Goal: Information Seeking & Learning: Find specific fact

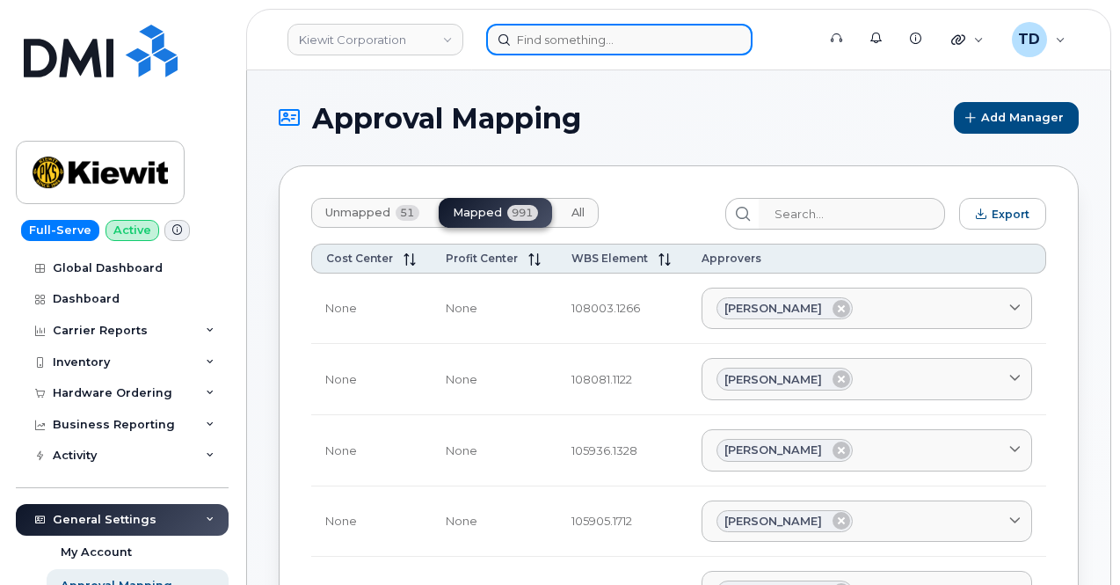
click at [575, 29] on input at bounding box center [619, 40] width 266 height 32
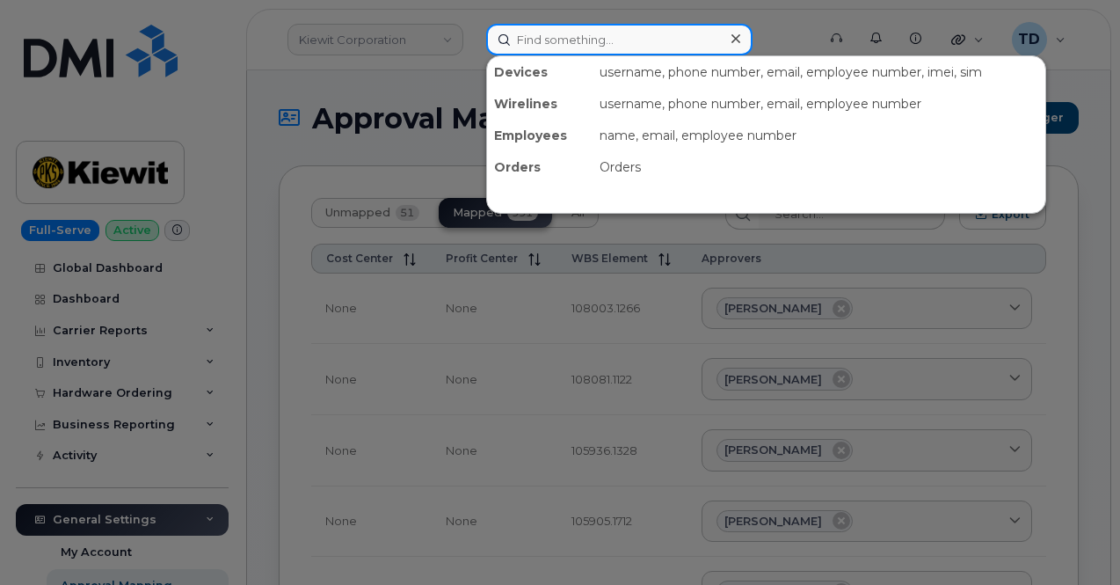
paste input "5777026020"
type input "5777026020"
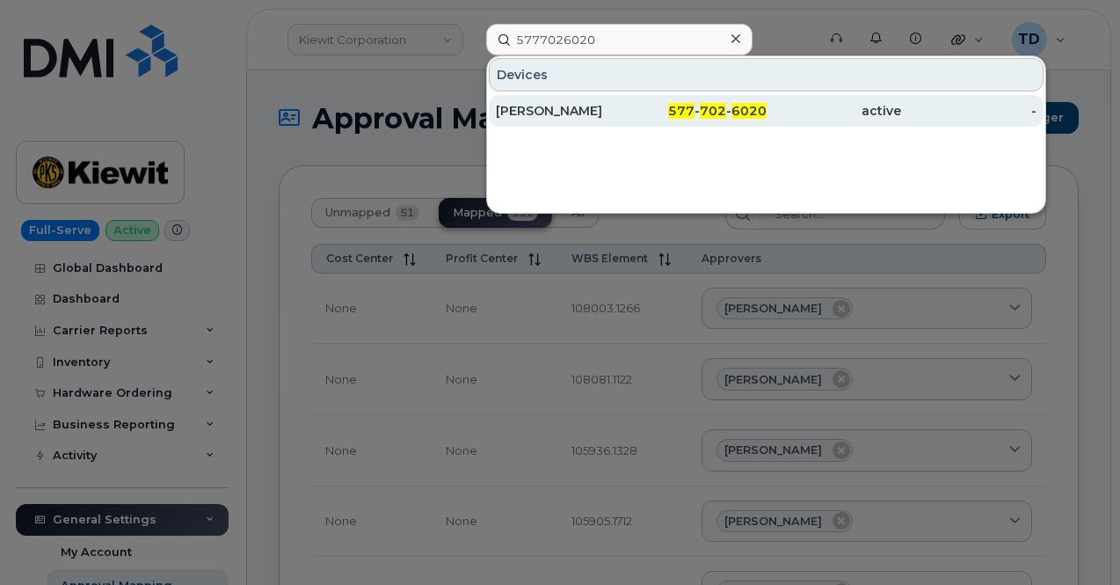
click at [628, 119] on div "[PERSON_NAME]" at bounding box center [563, 111] width 135 height 32
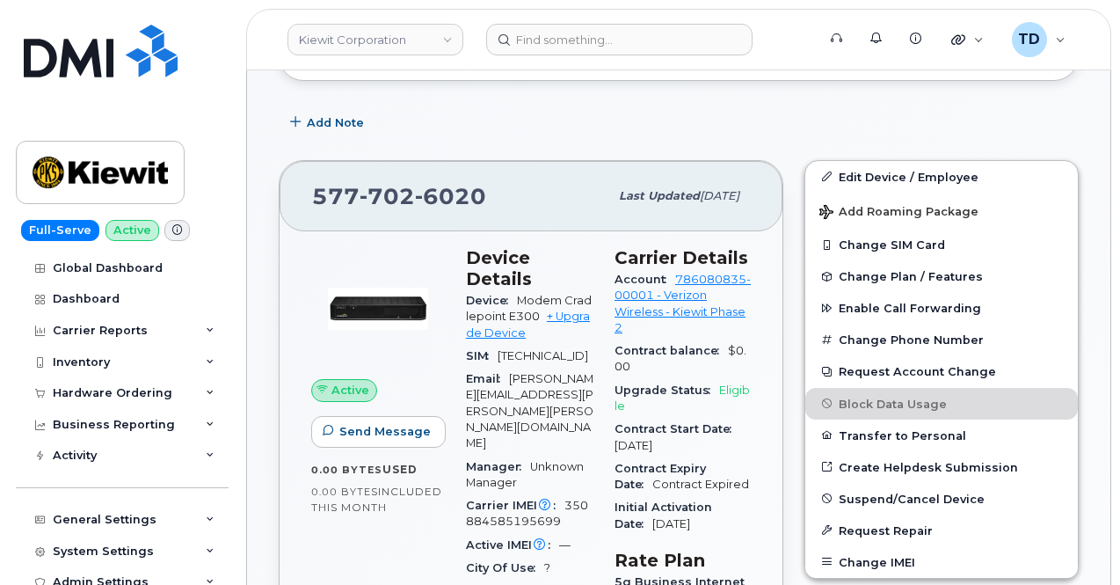
scroll to position [791, 0]
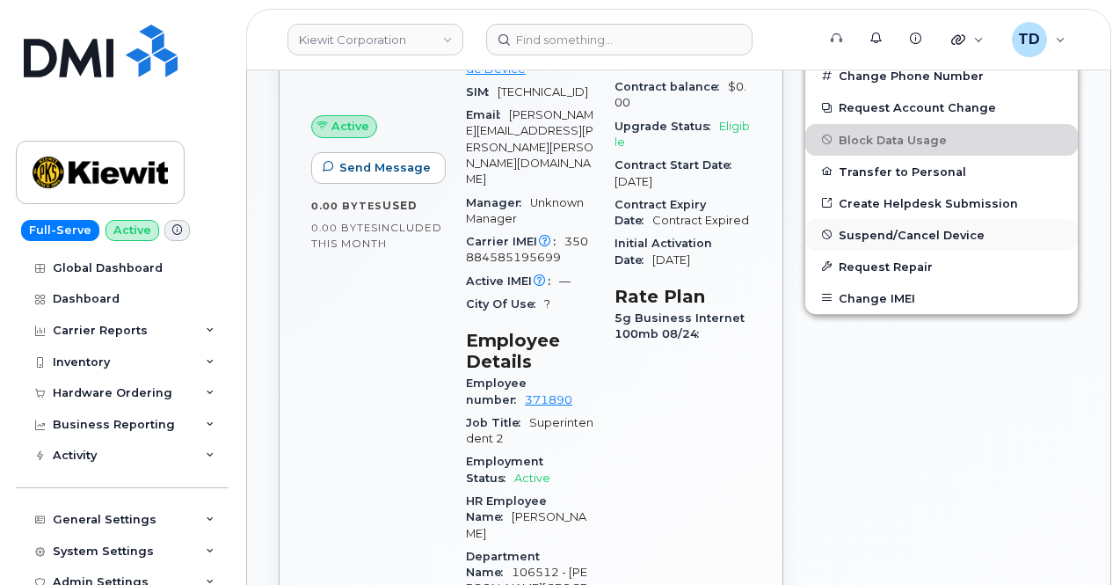
click at [951, 229] on span "Suspend/Cancel Device" at bounding box center [912, 234] width 146 height 13
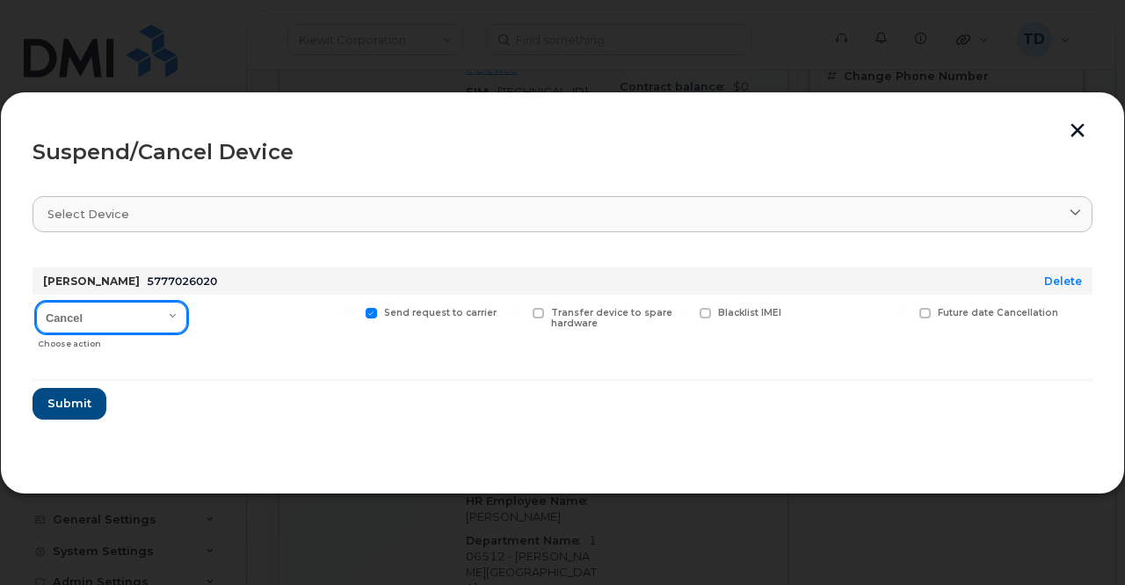
click at [132, 317] on select "Cancel Suspend - Reduced Rate Suspend - Full Rate Suspend - Lost Device/Stolen …" at bounding box center [111, 317] width 151 height 32
click at [92, 308] on select "Cancel Suspend - Reduced Rate Suspend - Full Rate Suspend - Lost Device/Stolen …" at bounding box center [111, 317] width 151 height 32
click at [1082, 138] on button "button" at bounding box center [1077, 132] width 26 height 18
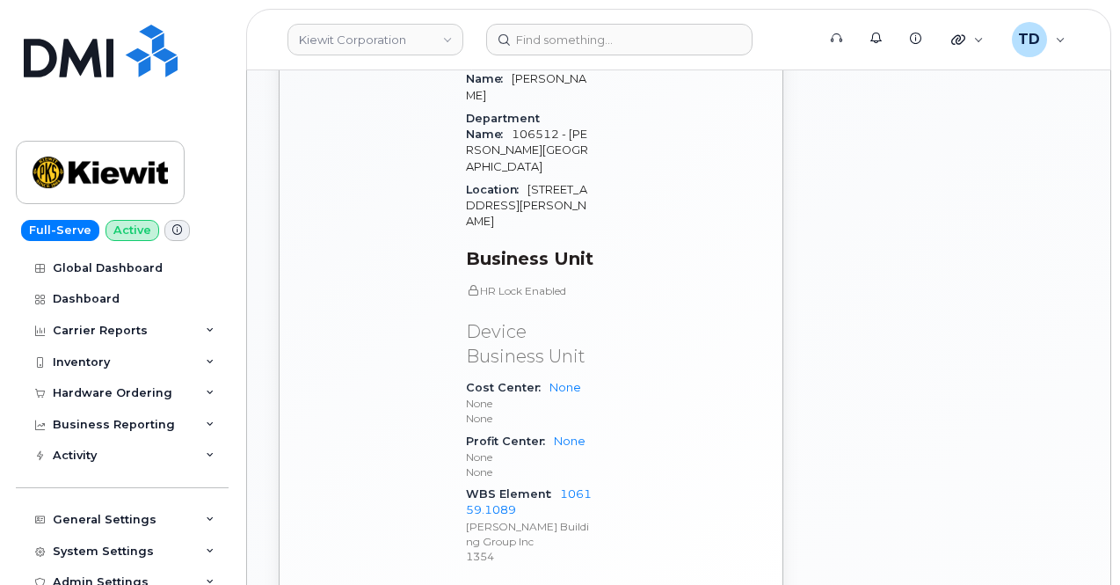
scroll to position [1231, 0]
drag, startPoint x: 534, startPoint y: 406, endPoint x: 555, endPoint y: 395, distance: 24.0
click at [555, 481] on div "WBS Element 106159.1089 Kiewit Building Group Inc 1354" at bounding box center [529, 523] width 127 height 84
copy link "106159.1089"
click at [105, 507] on div "General Settings" at bounding box center [122, 520] width 213 height 32
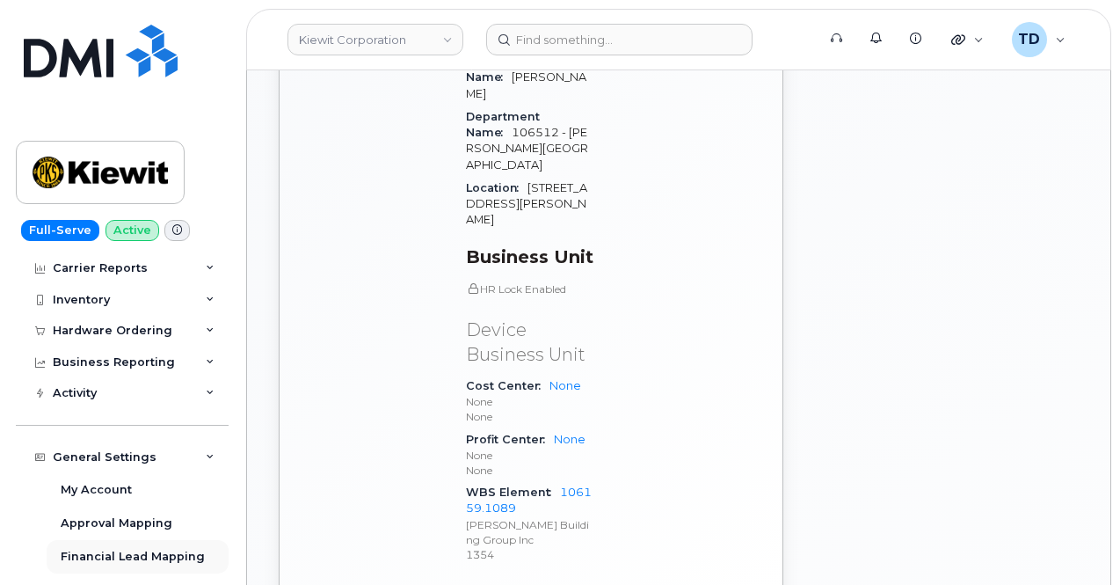
scroll to position [88, 0]
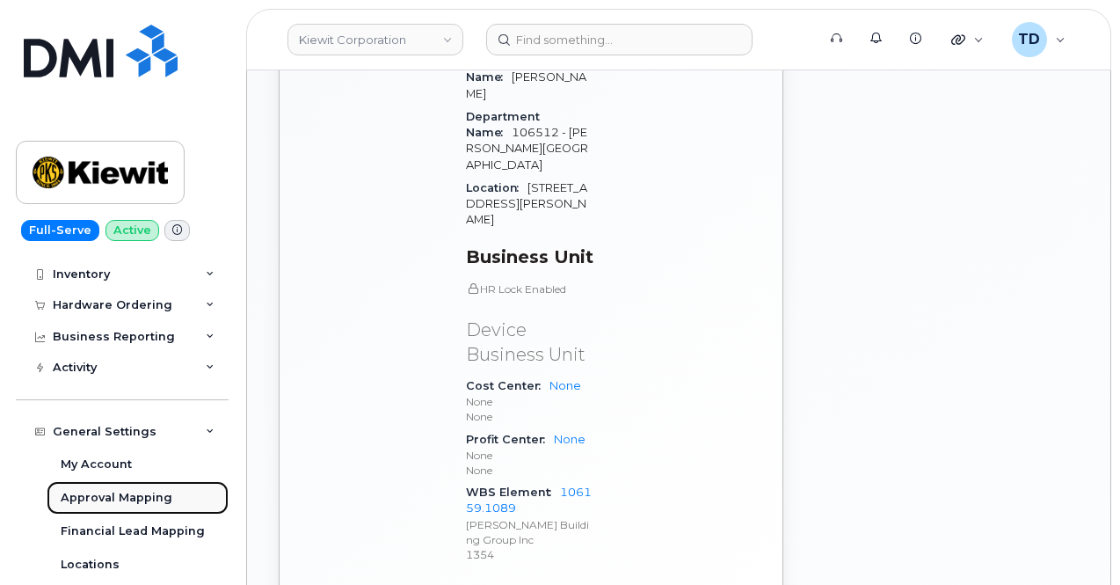
click at [137, 492] on div "Approval Mapping" at bounding box center [117, 498] width 112 height 16
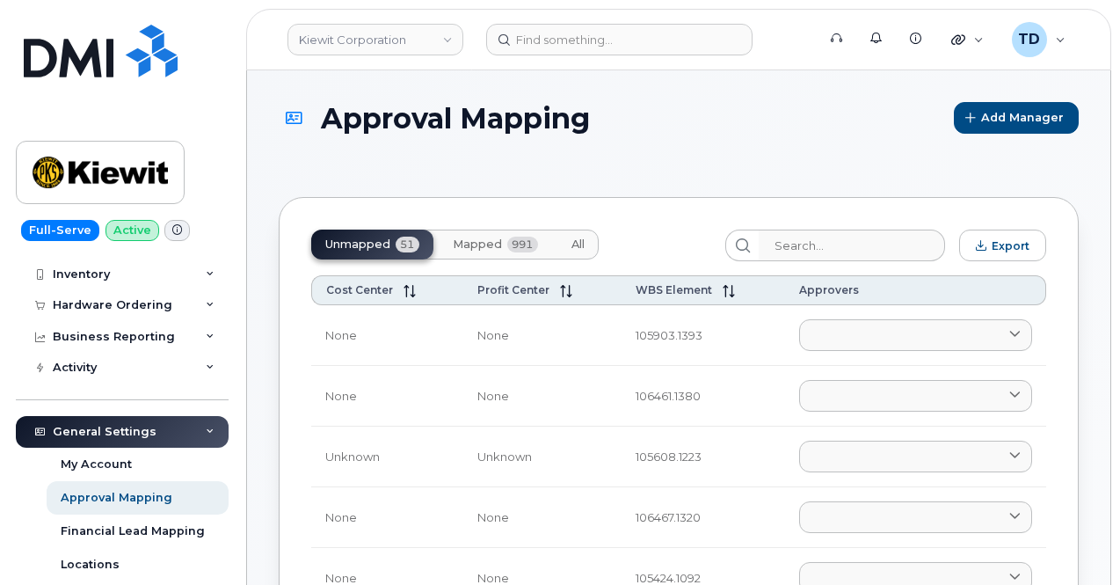
click at [483, 238] on span "Mapped" at bounding box center [477, 244] width 49 height 14
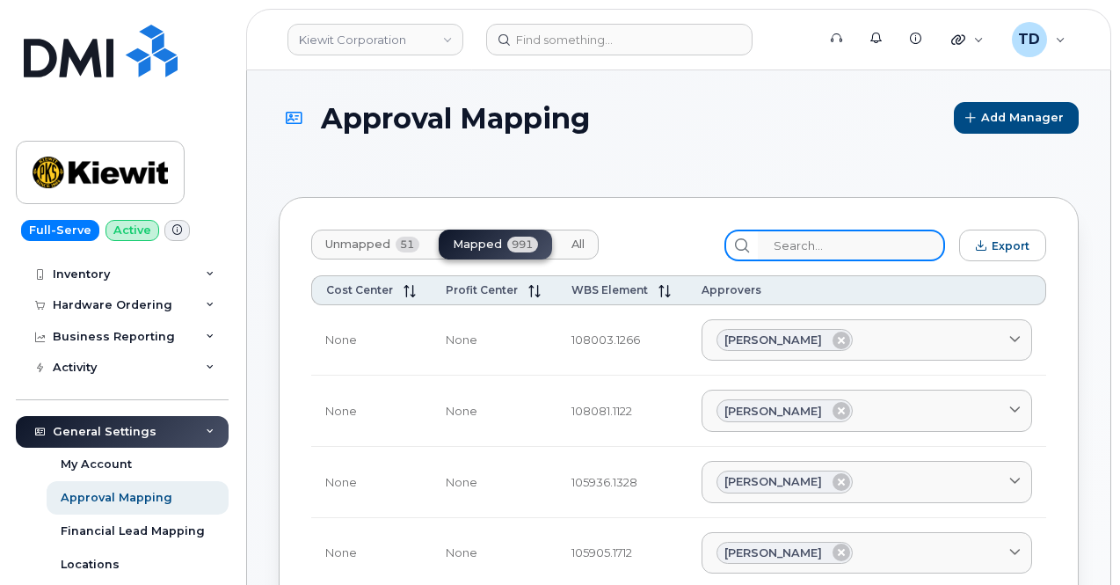
click at [904, 236] on input "search" at bounding box center [851, 245] width 187 height 32
paste input "106159.1089"
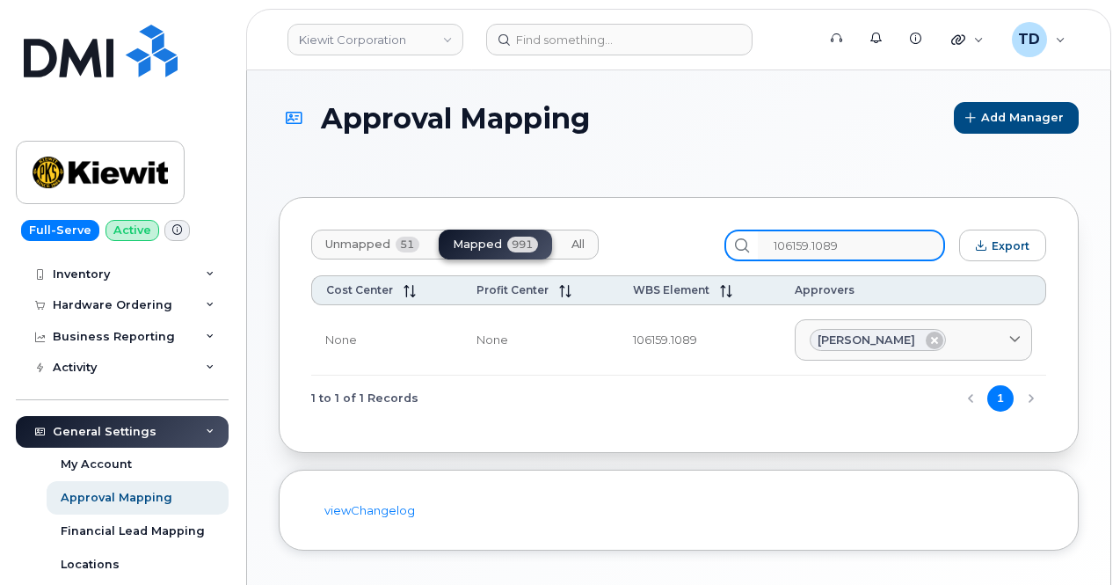
type input "106159.1089"
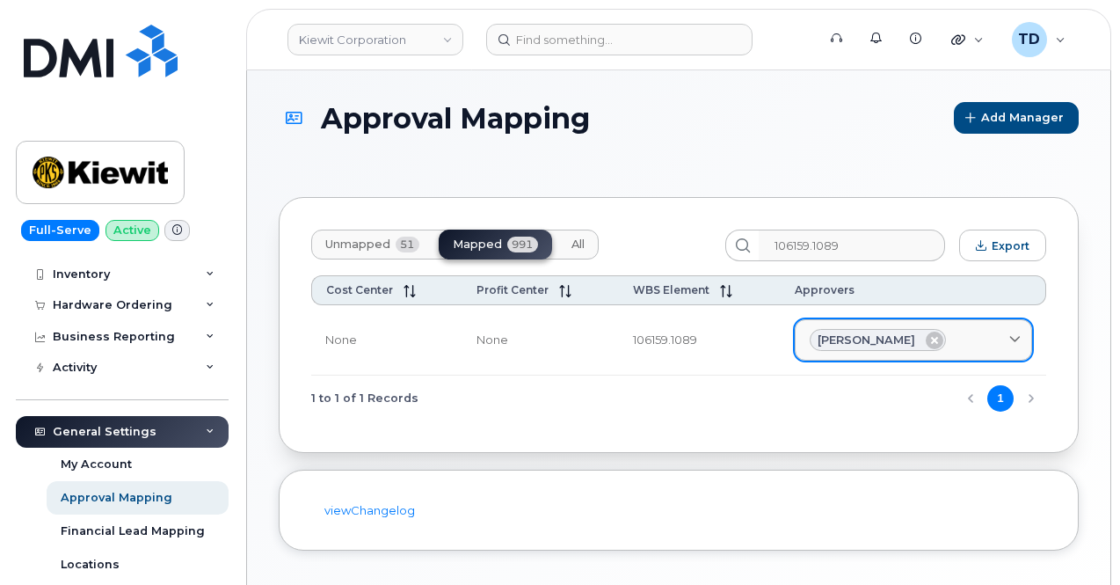
click at [853, 339] on span "Kyle Hirschman" at bounding box center [866, 339] width 98 height 17
drag, startPoint x: 856, startPoint y: 338, endPoint x: 921, endPoint y: 283, distance: 85.4
click at [924, 287] on div "Approvers" at bounding box center [913, 289] width 236 height 13
click at [1007, 333] on span at bounding box center [1014, 339] width 17 height 17
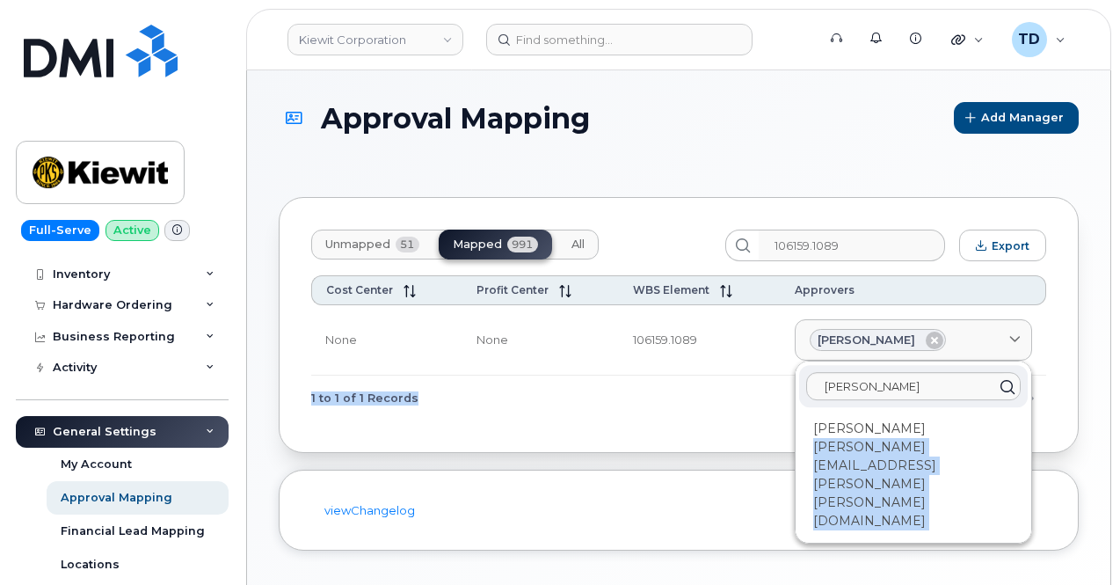
drag, startPoint x: 973, startPoint y: 431, endPoint x: 787, endPoint y: 423, distance: 186.5
click at [787, 423] on div "Unmapped 51 Mapped 991 All 106159.1089 Export Cost Center Profit Center WBS Ele…" at bounding box center [679, 325] width 800 height 256
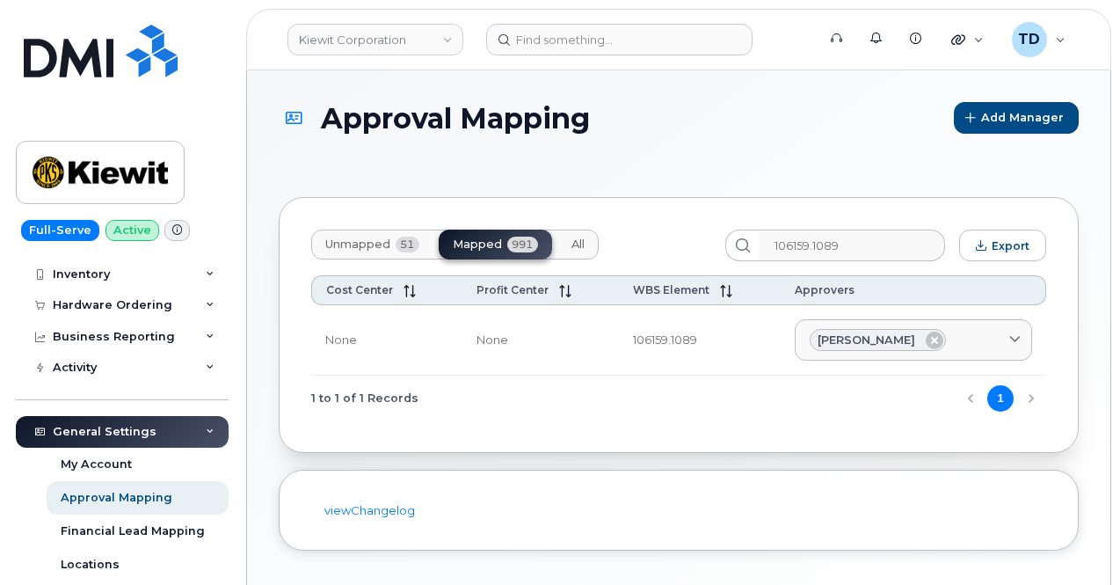
drag, startPoint x: 787, startPoint y: 423, endPoint x: 738, endPoint y: 449, distance: 55.1
click at [738, 451] on section "Approval Mapping Add Manager Unmapped 51 Mapped 991 All 106159.1089 Export Cost…" at bounding box center [679, 326] width 800 height 448
click at [887, 343] on span "Kyle Hirschman" at bounding box center [866, 339] width 98 height 17
click at [1017, 338] on icon at bounding box center [1014, 339] width 11 height 11
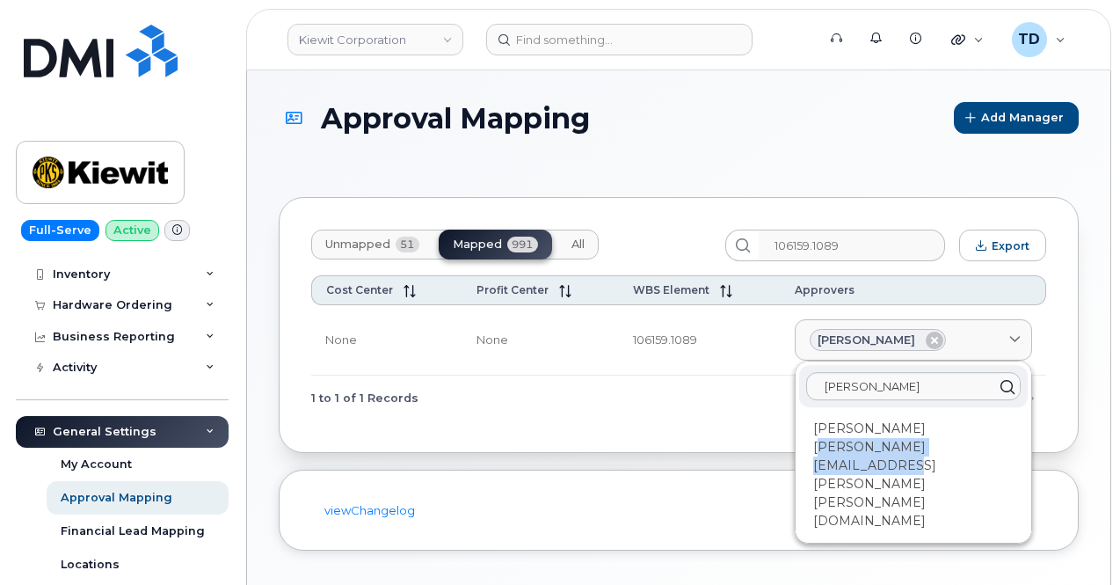
drag, startPoint x: 1020, startPoint y: 444, endPoint x: 812, endPoint y: 439, distance: 208.4
click at [812, 442] on div "[PERSON_NAME] [PERSON_NAME][EMAIL_ADDRESS][PERSON_NAME][PERSON_NAME][DOMAIN_NAM…" at bounding box center [913, 474] width 229 height 121
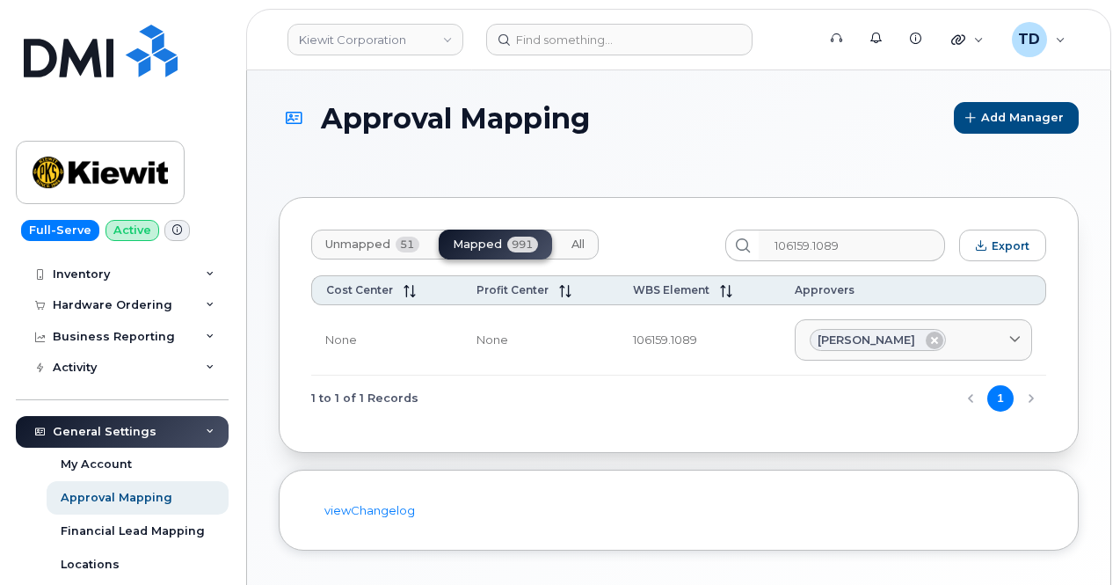
drag, startPoint x: 812, startPoint y: 439, endPoint x: 754, endPoint y: 407, distance: 66.1
click at [735, 407] on div "1 to 1 of 1 Records 1" at bounding box center [678, 397] width 735 height 45
click at [1023, 332] on span at bounding box center [1014, 339] width 17 height 17
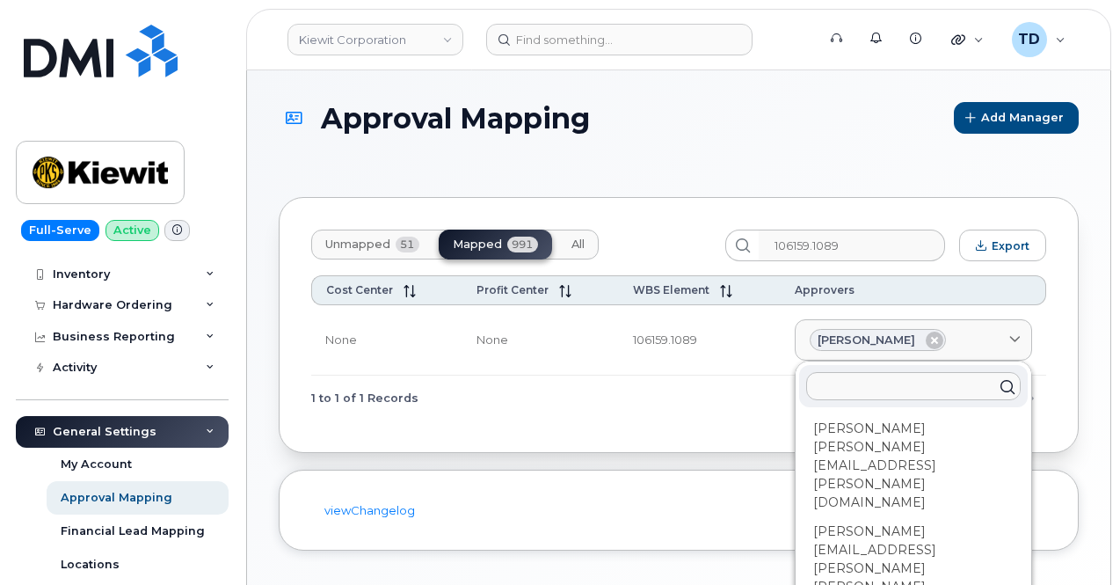
click at [962, 374] on input "text" at bounding box center [913, 386] width 214 height 28
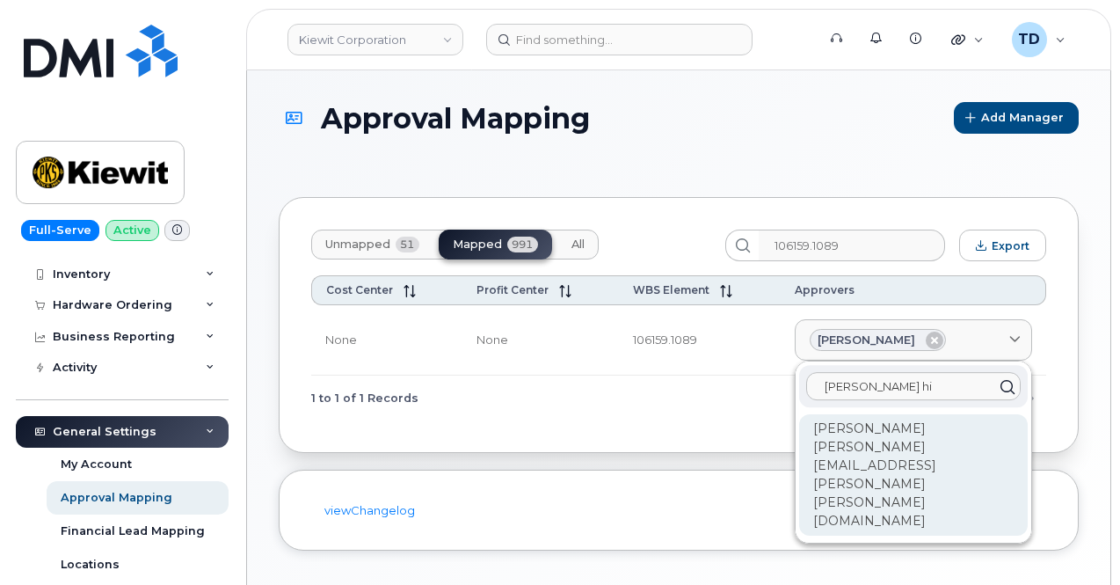
type input "kyle hi"
copy div "KYLE.HIRSCHMAN@KIEWIT.COM"
drag, startPoint x: 1014, startPoint y: 445, endPoint x: 813, endPoint y: 457, distance: 201.7
click at [813, 457] on div "[PERSON_NAME] [PERSON_NAME][EMAIL_ADDRESS][PERSON_NAME][PERSON_NAME][DOMAIN_NAM…" at bounding box center [913, 474] width 229 height 121
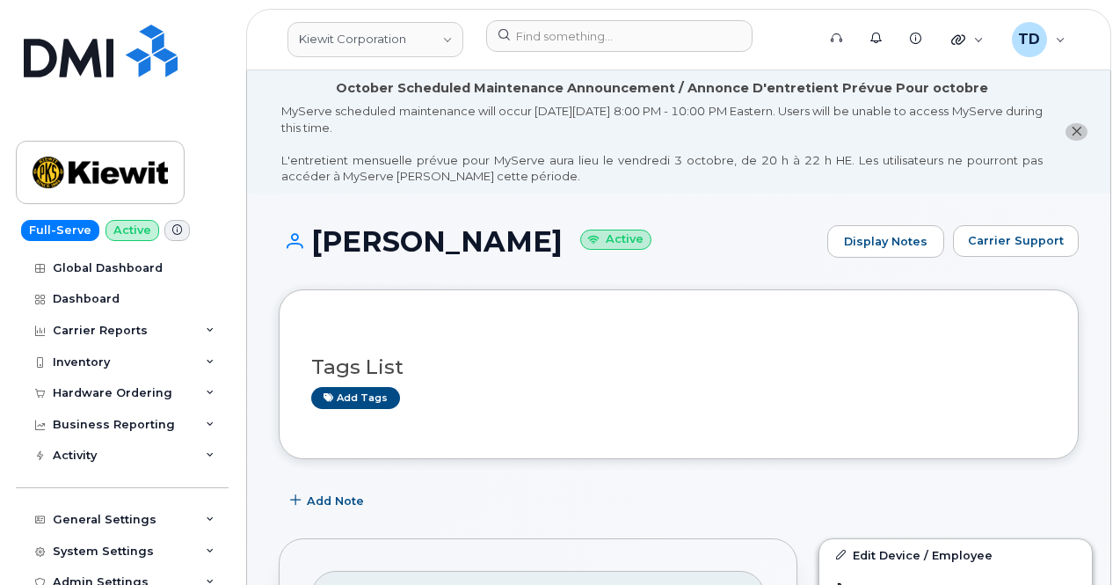
scroll to position [88, 0]
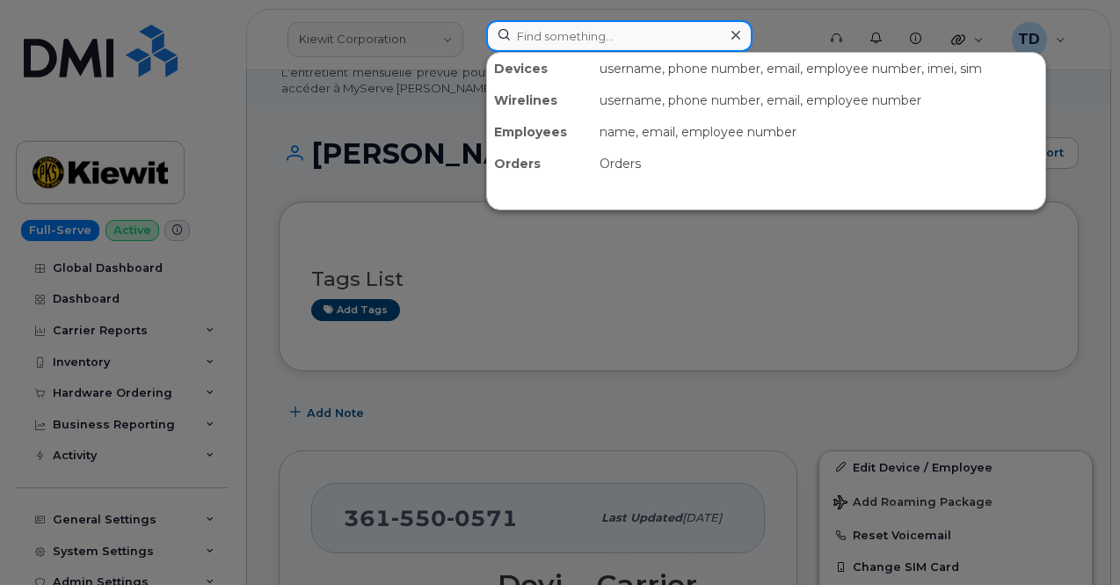
click at [612, 47] on input at bounding box center [619, 36] width 266 height 32
paste input "5777026020"
type input "5777026020"
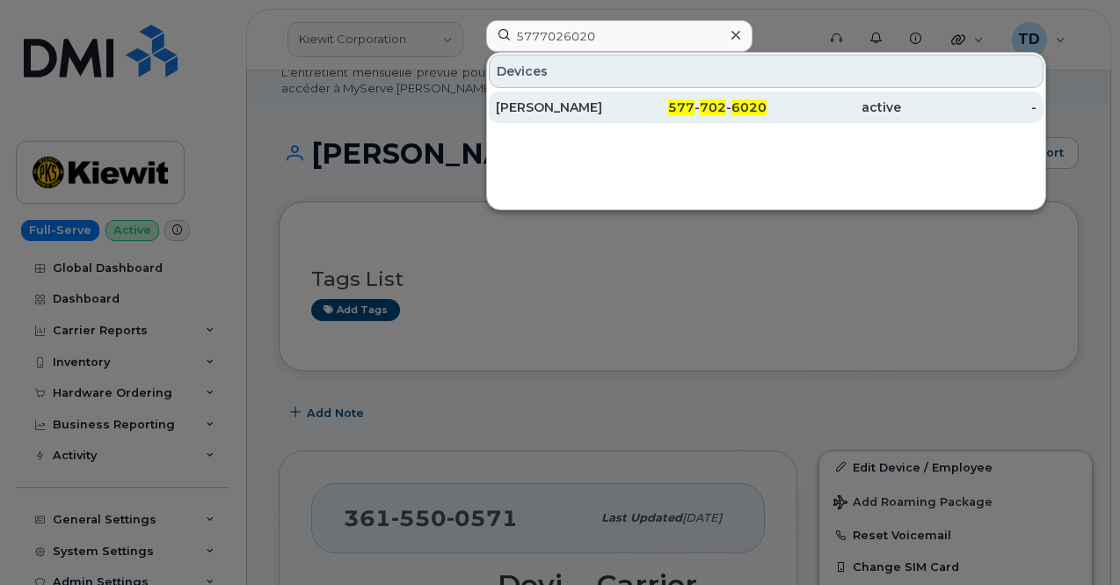
click at [743, 102] on span "6020" at bounding box center [748, 107] width 35 height 16
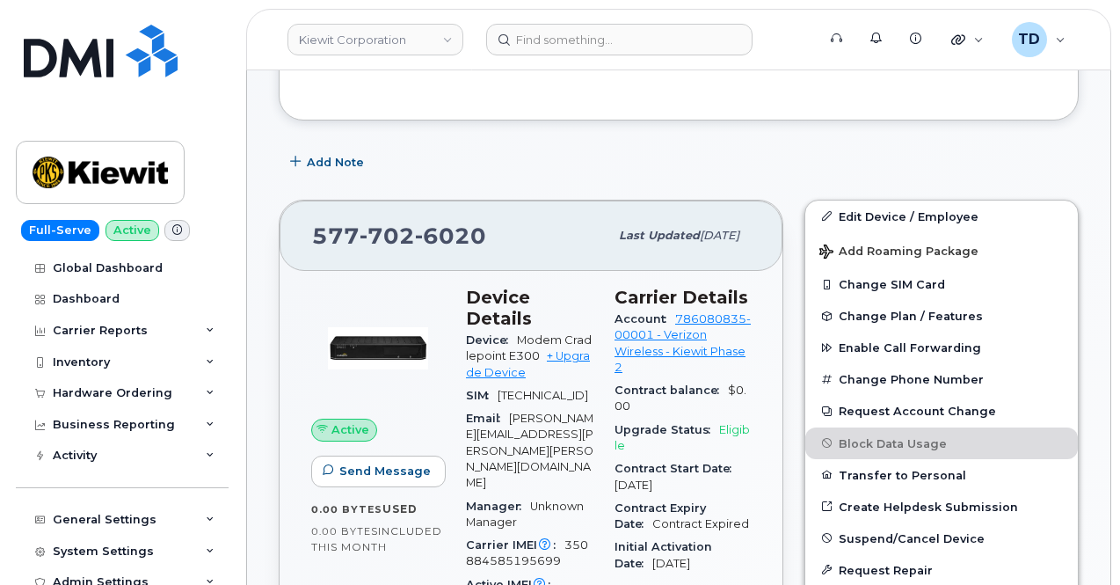
scroll to position [527, 0]
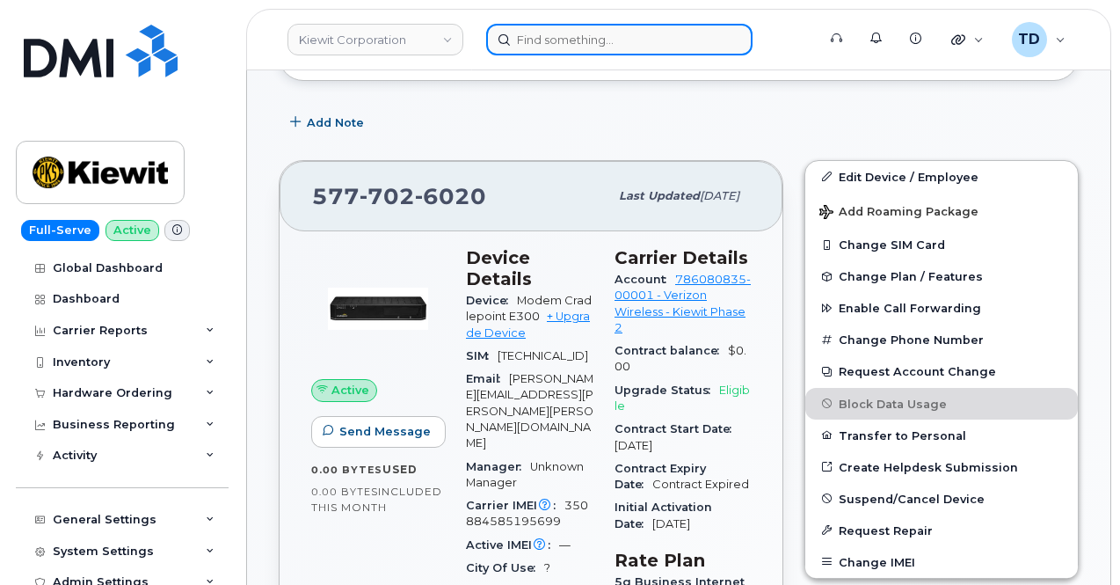
click at [672, 49] on input at bounding box center [619, 40] width 266 height 32
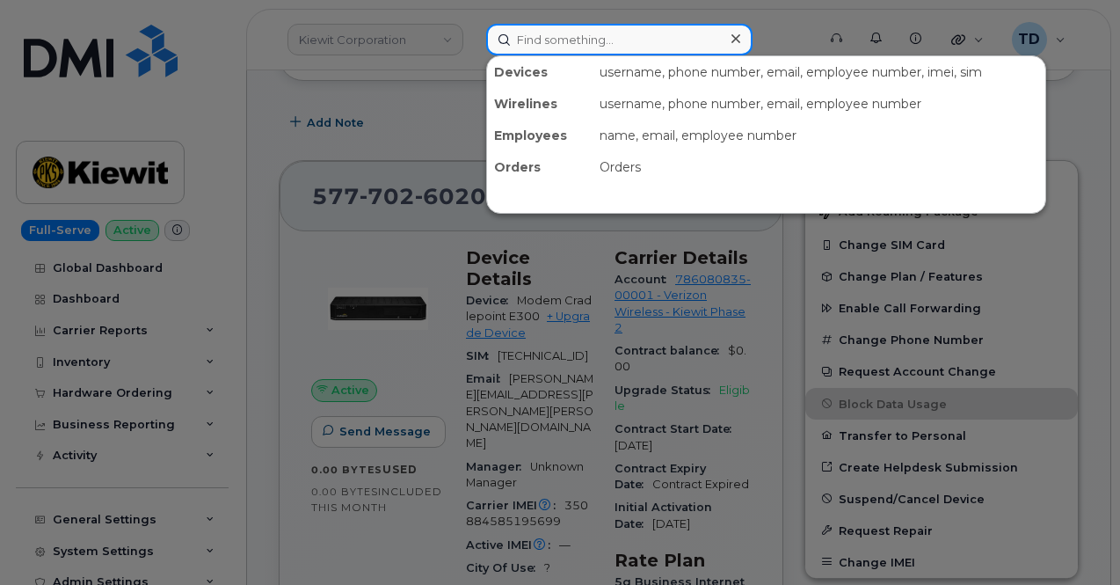
paste input "356526072301900"
type input "356526072301900"
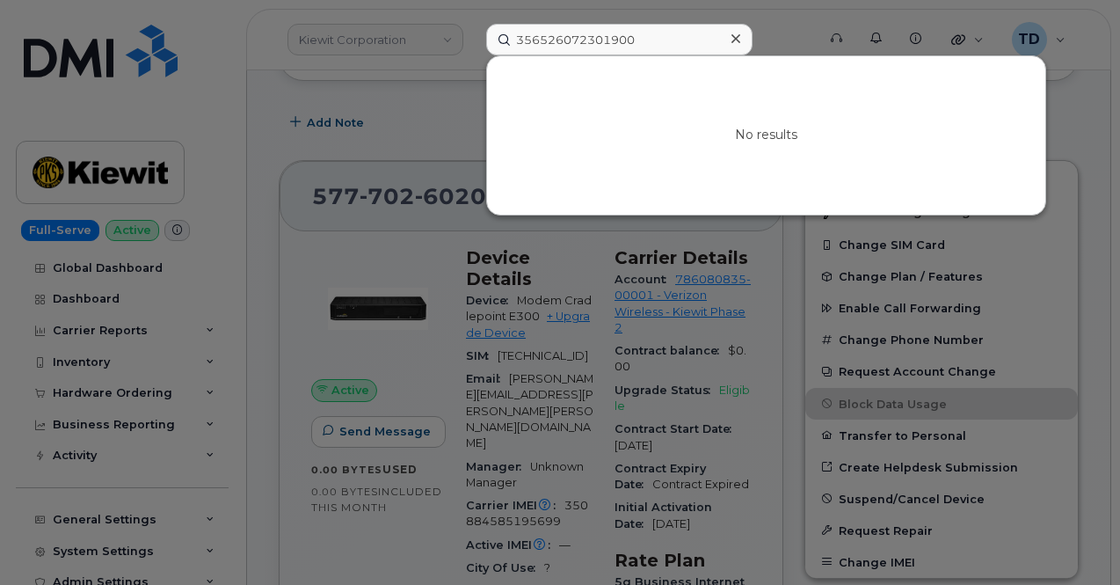
drag, startPoint x: 399, startPoint y: 113, endPoint x: 439, endPoint y: 192, distance: 88.8
click at [401, 113] on div at bounding box center [560, 292] width 1120 height 585
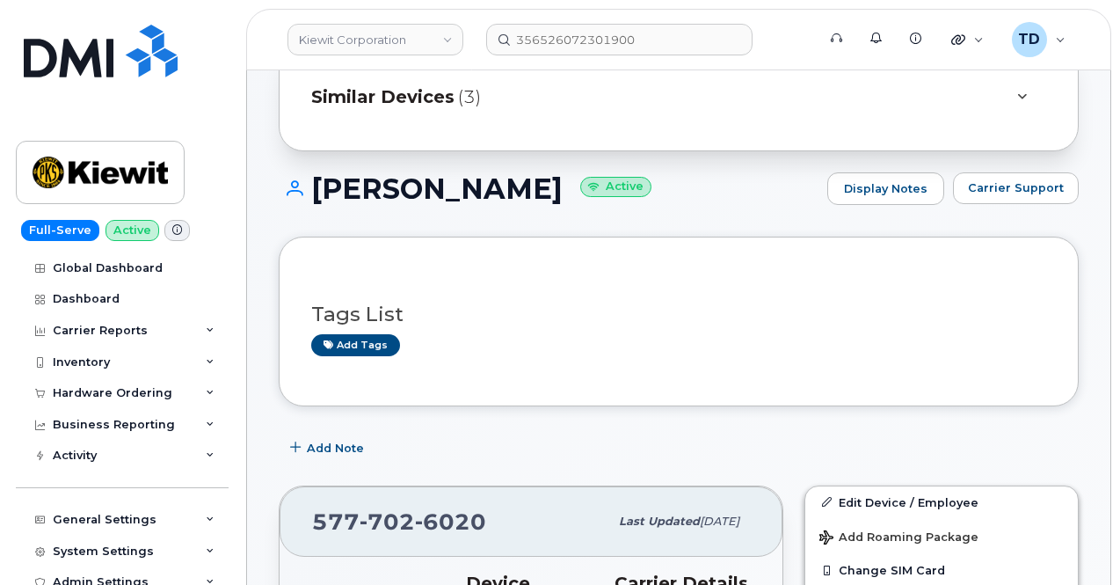
scroll to position [176, 0]
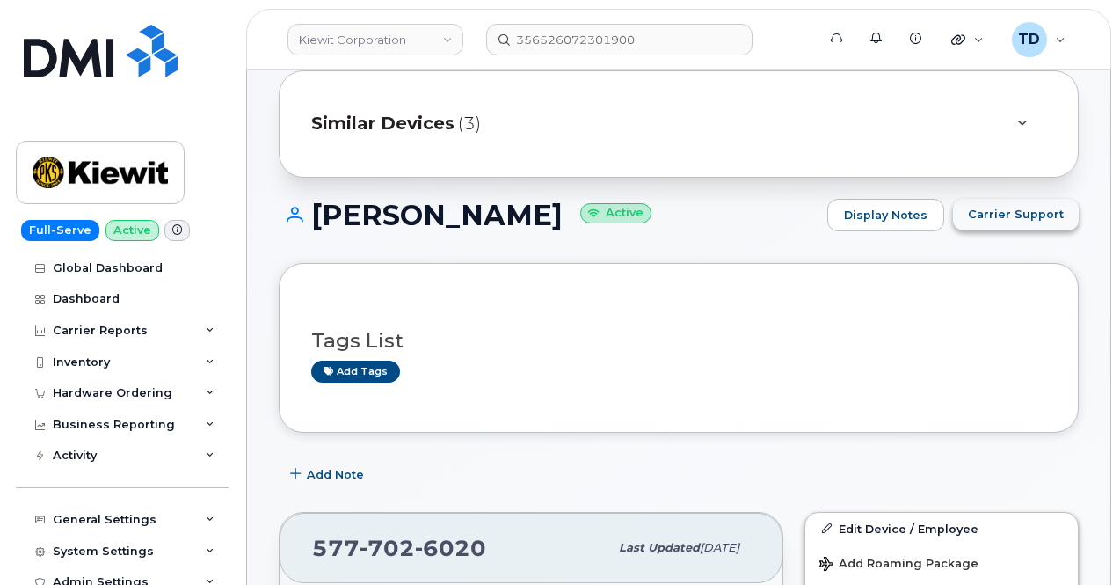
click at [1009, 202] on button "Carrier Support" at bounding box center [1016, 215] width 126 height 32
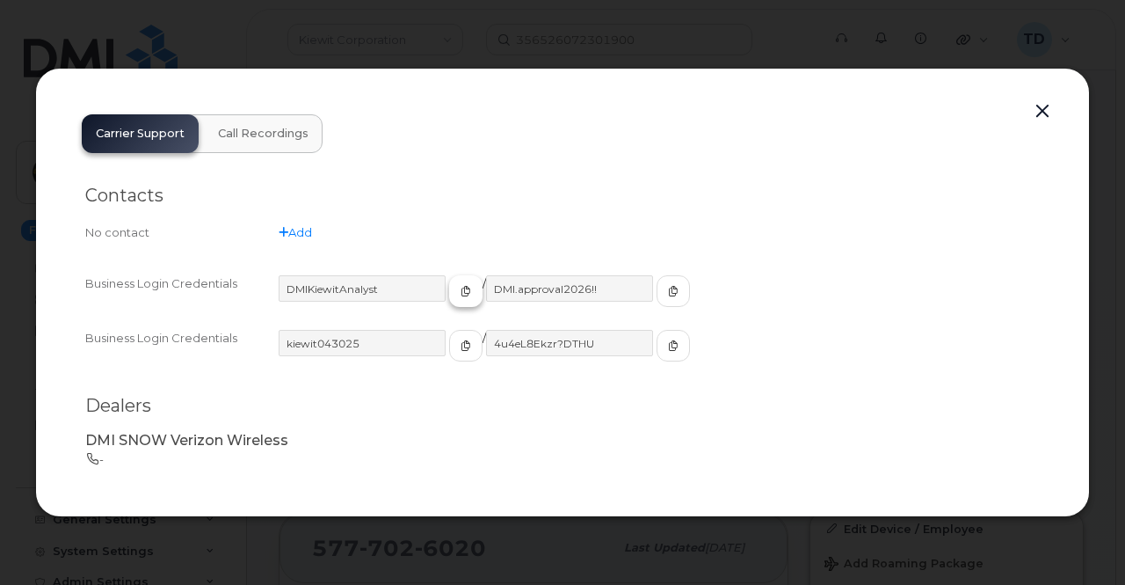
click at [449, 299] on button "button" at bounding box center [465, 291] width 33 height 32
click at [665, 293] on span "button" at bounding box center [673, 291] width 16 height 16
click at [1046, 105] on button "button" at bounding box center [1042, 111] width 26 height 25
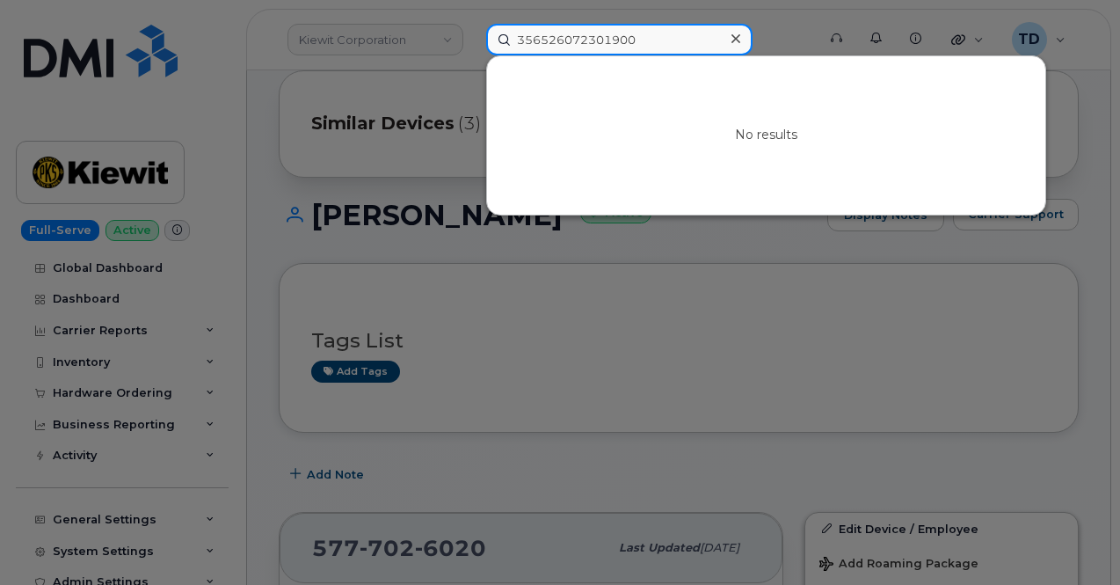
click at [695, 32] on input "356526072301900" at bounding box center [619, 40] width 266 height 32
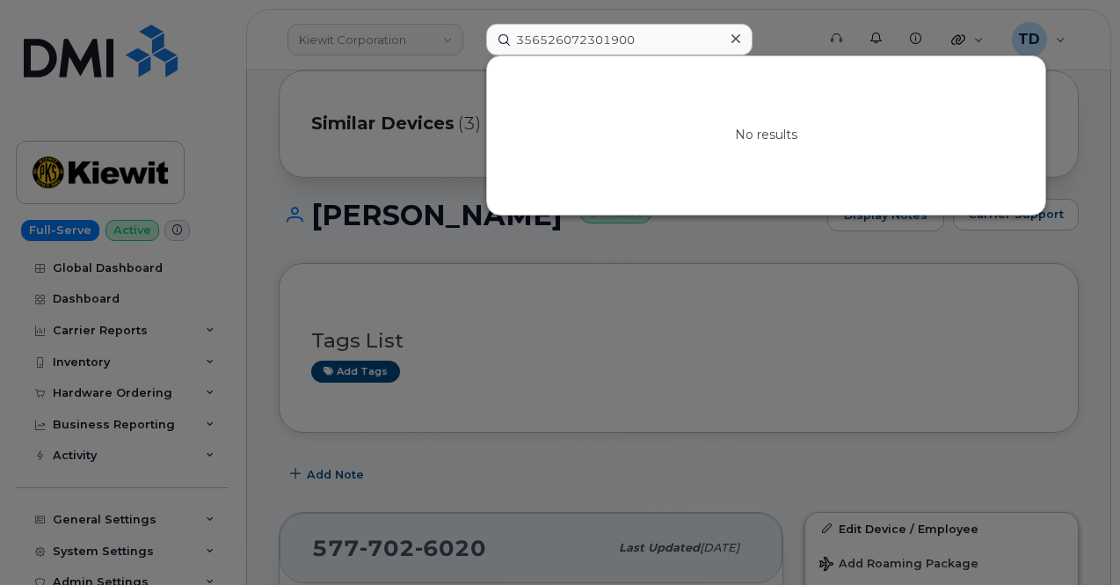
click at [781, 18] on div at bounding box center [560, 292] width 1120 height 585
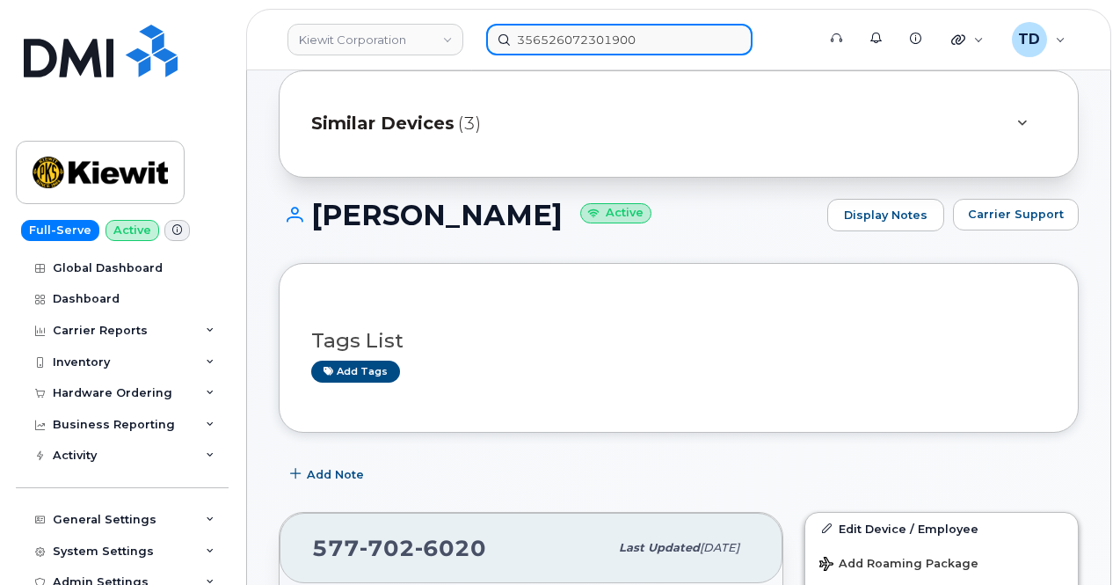
click at [693, 33] on input "356526072301900" at bounding box center [619, 40] width 266 height 32
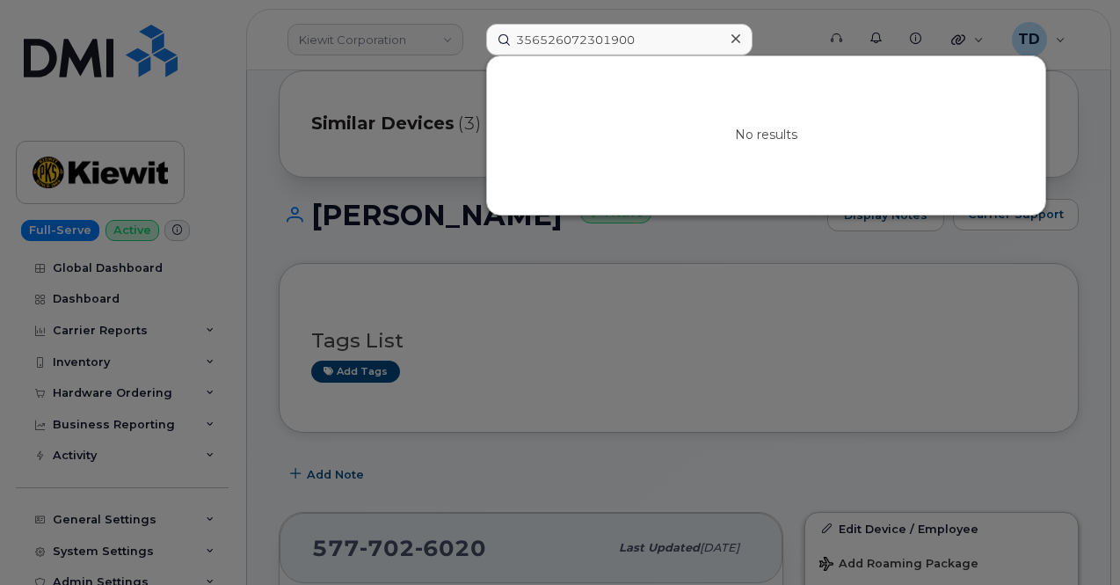
click at [784, 18] on div at bounding box center [560, 292] width 1120 height 585
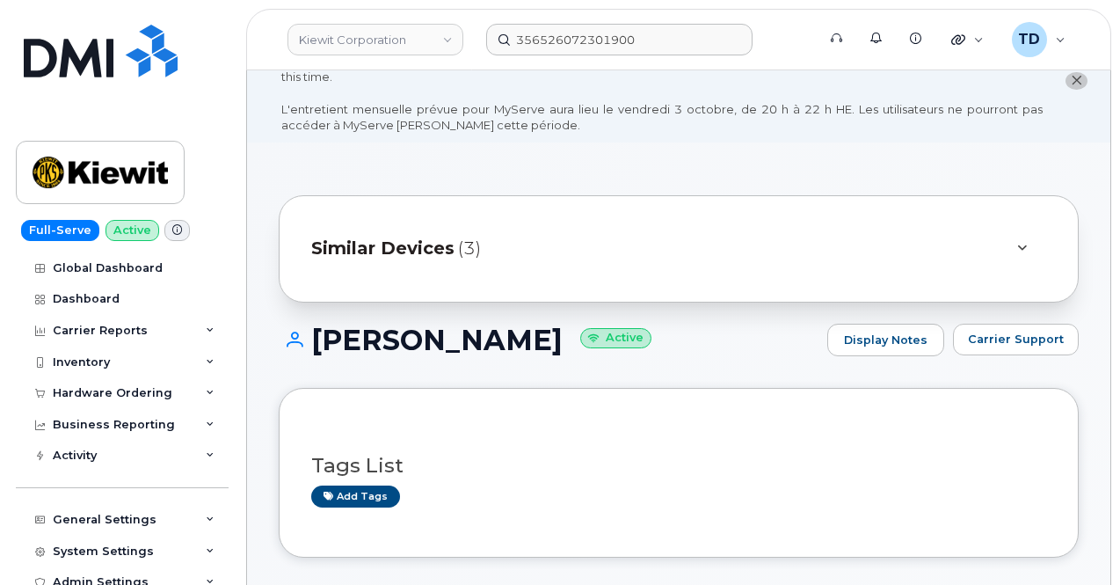
scroll to position [0, 0]
